Goal: Task Accomplishment & Management: Manage account settings

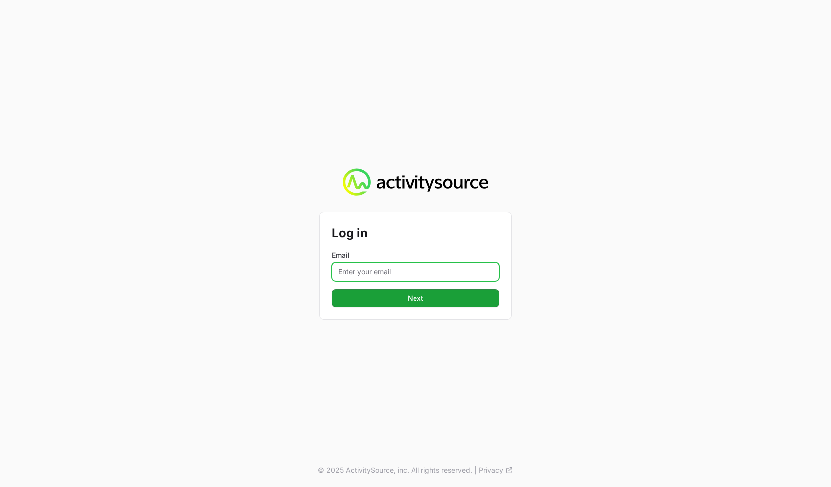
click at [383, 277] on input "Email" at bounding box center [416, 271] width 168 height 19
type input "[PERSON_NAME]@[PERSON_NAME]"
type input "[PERSON_NAME][EMAIL_ADDRESS][DOMAIN_NAME]"
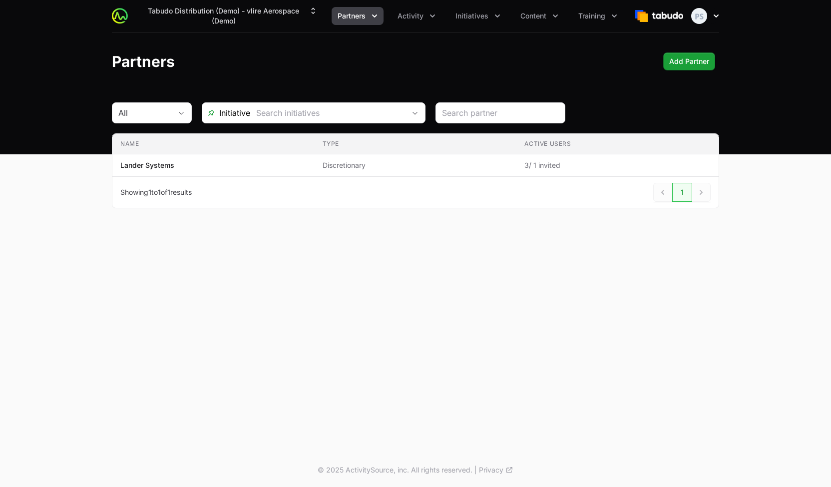
click at [716, 19] on icon "button" at bounding box center [716, 16] width 10 height 10
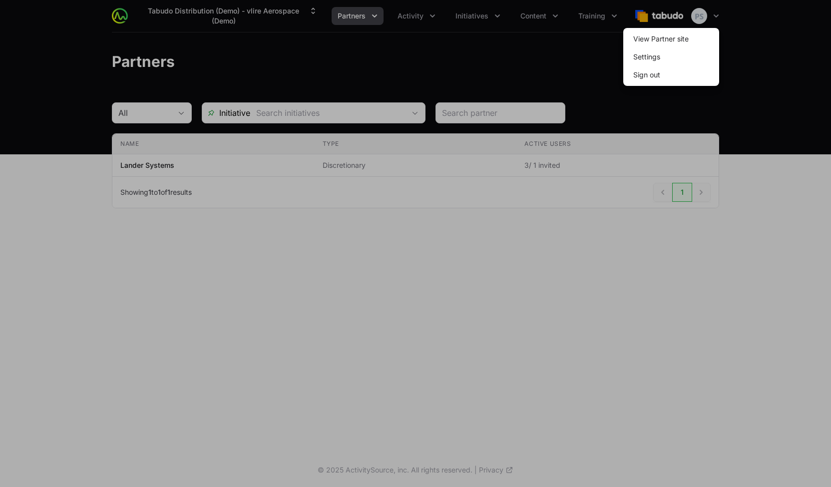
click at [669, 75] on span "Sign out" at bounding box center [671, 75] width 96 height 18
click at [648, 78] on button "Sign out" at bounding box center [646, 75] width 43 height 18
click at [648, 77] on button "Sign out" at bounding box center [646, 75] width 43 height 18
click at [648, 75] on button "Sign out" at bounding box center [646, 75] width 43 height 18
click at [647, 75] on button "Sign out" at bounding box center [646, 75] width 43 height 18
